Goal: Information Seeking & Learning: Learn about a topic

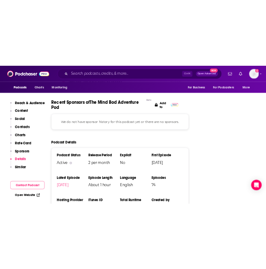
scroll to position [1103, 0]
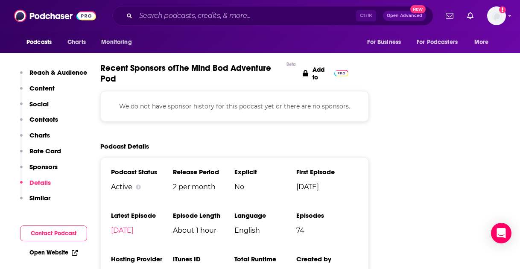
click at [259, 211] on h3 "Language" at bounding box center [265, 215] width 62 height 8
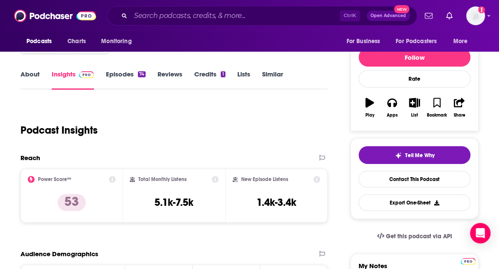
scroll to position [91, 0]
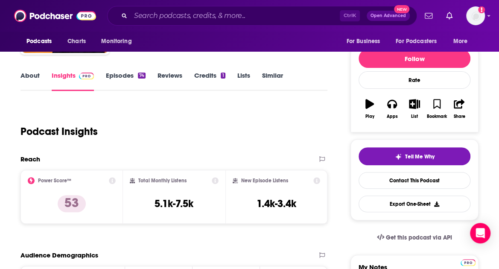
click at [116, 183] on icon at bounding box center [112, 180] width 7 height 7
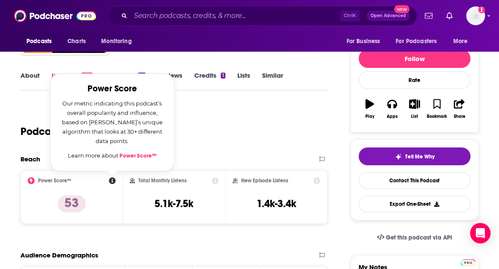
click at [285, 134] on div "Podcast Insights" at bounding box center [170, 127] width 300 height 44
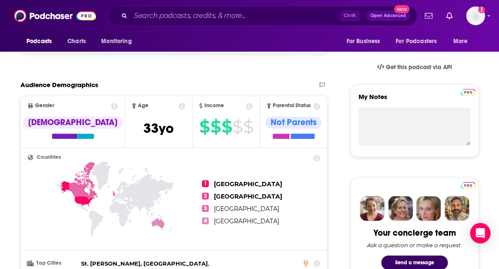
scroll to position [267, 0]
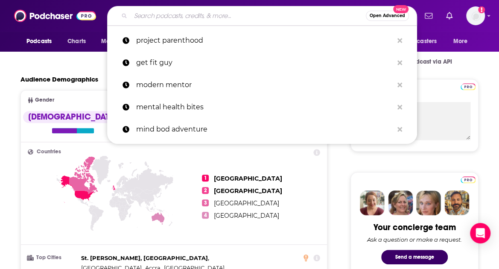
click at [140, 21] on input "Search podcasts, credits, & more..." at bounding box center [248, 16] width 235 height 14
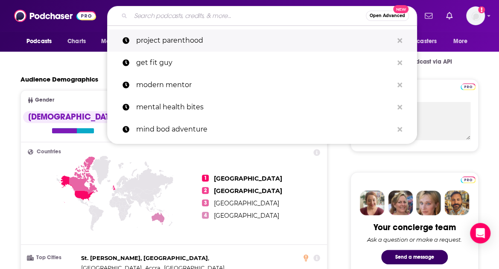
click at [152, 43] on p "project parenthood" at bounding box center [264, 40] width 257 height 22
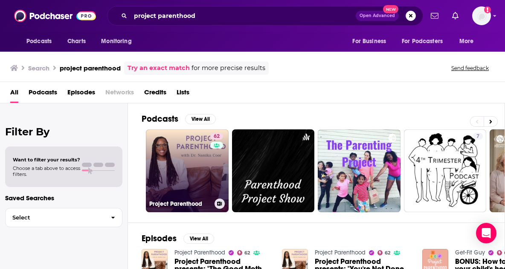
click at [165, 167] on link "62 Project Parenthood" at bounding box center [187, 170] width 83 height 83
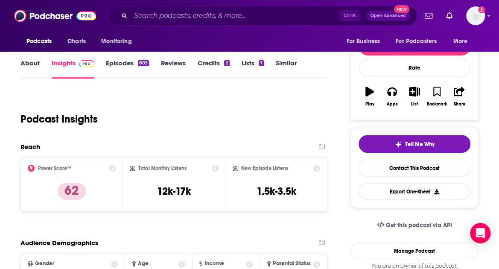
scroll to position [102, 0]
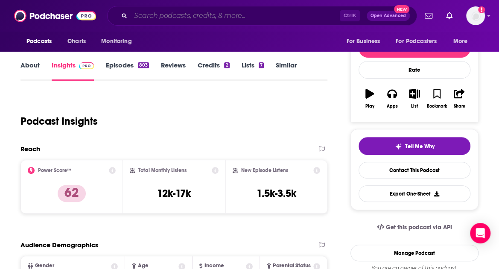
click at [156, 20] on input "Search podcasts, credits, & more..." at bounding box center [235, 16] width 209 height 14
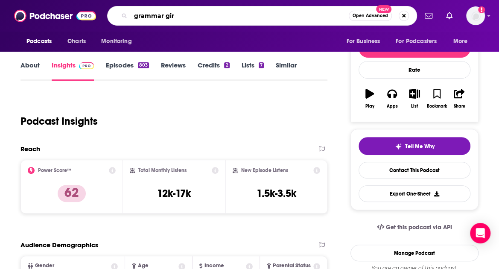
type input "grammar girl"
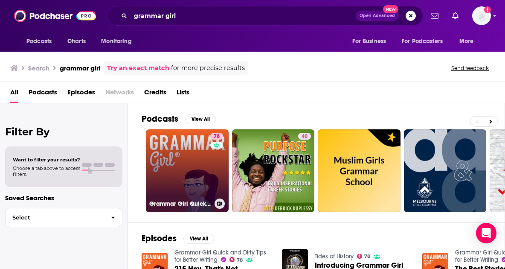
click at [175, 155] on link "78 Grammar Girl Quick and Dirty Tips for Better Writing" at bounding box center [187, 170] width 83 height 83
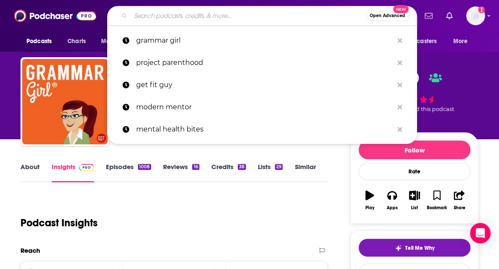
click at [254, 13] on input "Search podcasts, credits, & more..." at bounding box center [248, 16] width 235 height 14
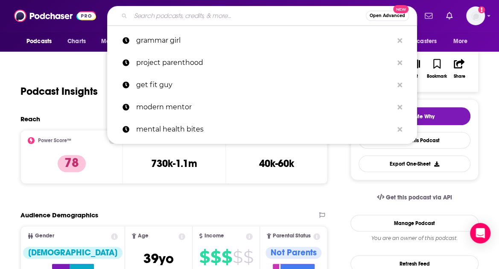
scroll to position [131, 0]
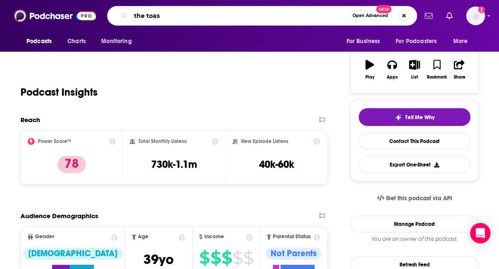
type input "the toast"
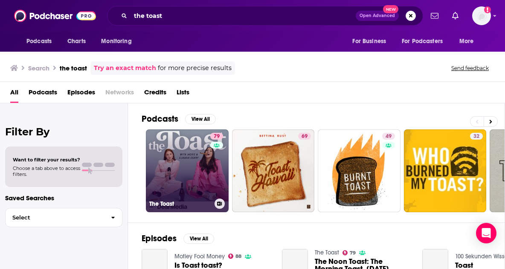
click at [174, 164] on link "79 The Toast" at bounding box center [187, 170] width 83 height 83
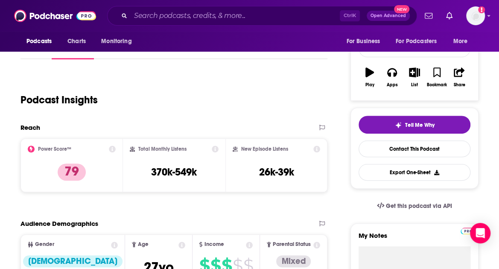
scroll to position [123, 0]
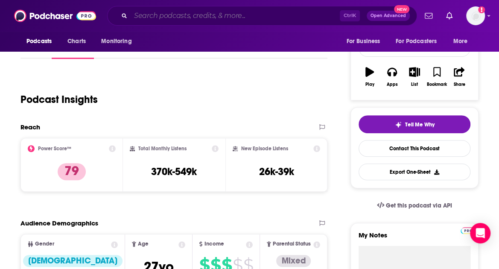
click at [144, 15] on input "Search podcasts, credits, & more..." at bounding box center [235, 16] width 209 height 14
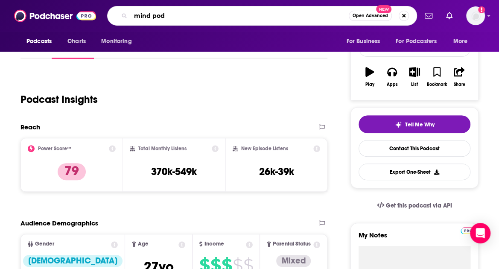
click at [156, 16] on input "mind pod" at bounding box center [240, 16] width 218 height 14
type input "mind bod"
click at [178, 14] on input "mind bod" at bounding box center [240, 16] width 218 height 14
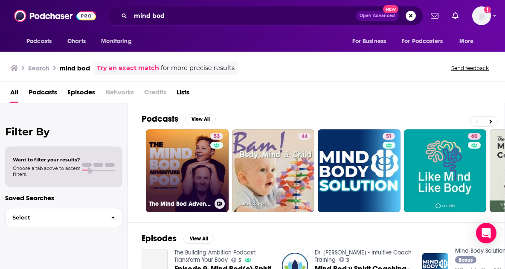
click at [180, 151] on link "53 The Mind Bod Adventure Pod" at bounding box center [187, 170] width 83 height 83
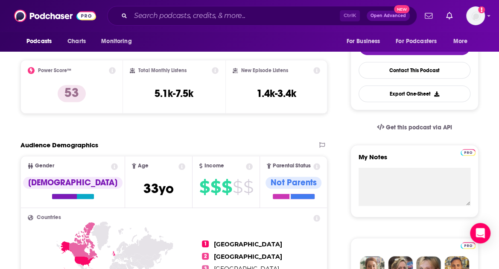
scroll to position [206, 0]
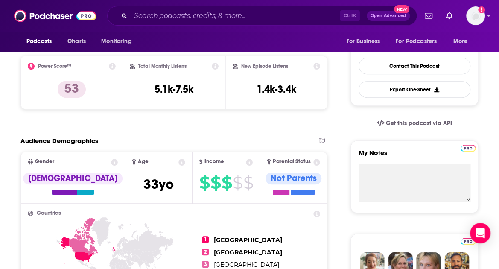
click at [0, 0] on div "Reach & Audience Content Social Contacts Charts Rate Card Sponsors Details Simi…" at bounding box center [0, 0] width 0 height 0
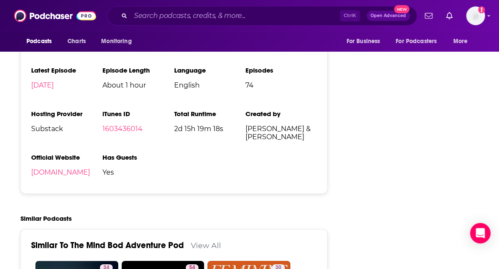
scroll to position [1227, 0]
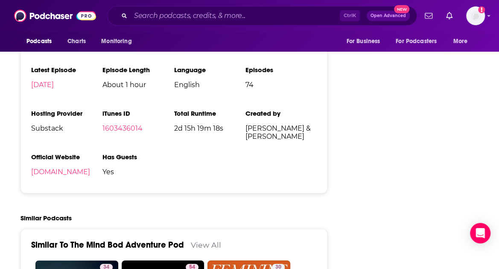
click at [127, 164] on div "Podcast Status Active Release Period 2 per month Explicit No First Episode [DAT…" at bounding box center [173, 103] width 307 height 182
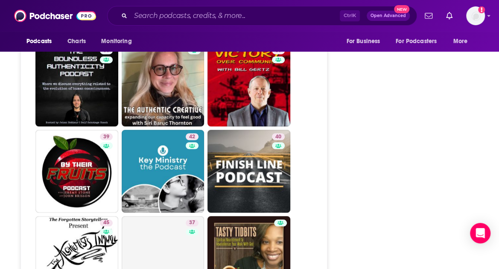
scroll to position [1738, 0]
